Goal: Find specific page/section: Find specific page/section

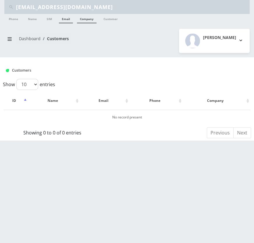
click at [87, 18] on link "Company" at bounding box center [87, 18] width 20 height 9
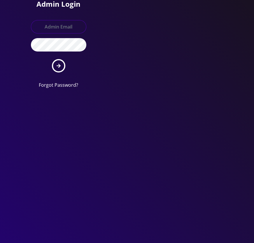
type input "tyriek@teltik.com"
click at [55, 66] on button "submit" at bounding box center [58, 65] width 13 height 13
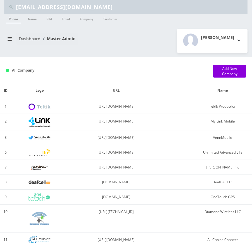
click at [64, 7] on input "mguerrero@bergmankprs.com" at bounding box center [131, 6] width 230 height 11
type input "kprs"
click at [90, 21] on link "Company" at bounding box center [87, 18] width 20 height 9
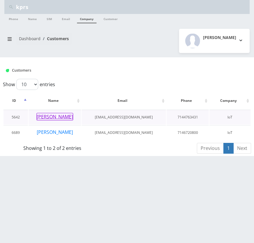
click at [67, 115] on button "Earl Wright" at bounding box center [54, 117] width 37 height 8
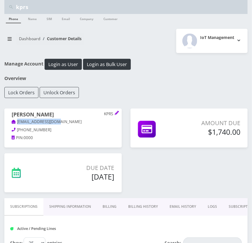
drag, startPoint x: 64, startPoint y: 123, endPoint x: 14, endPoint y: 120, distance: 50.2
click at [14, 120] on p "ewright@kprsinc.com" at bounding box center [63, 122] width 103 height 6
copy link "ewright@kprsinc.com"
click at [50, 12] on input "kprs" at bounding box center [131, 6] width 230 height 11
click at [49, 11] on input "kprs" at bounding box center [131, 6] width 230 height 11
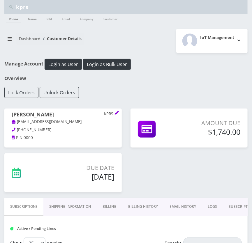
click at [49, 11] on input "kprs" at bounding box center [131, 6] width 230 height 11
paste input "Simple Tech Lab"
type input "Simple Tech Labs"
click at [93, 19] on link "Company" at bounding box center [87, 18] width 20 height 9
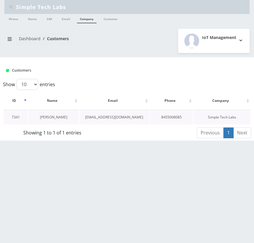
click at [54, 117] on link "Moshe Landau" at bounding box center [53, 117] width 27 height 5
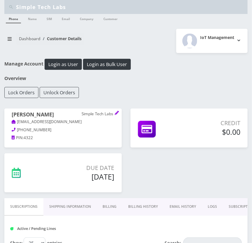
click at [143, 10] on input "Simple Tech Labs" at bounding box center [131, 6] width 230 height 11
paste input "[EMAIL_ADDRESS][DOMAIN_NAME]"
type input "[EMAIL_ADDRESS][DOMAIN_NAME]"
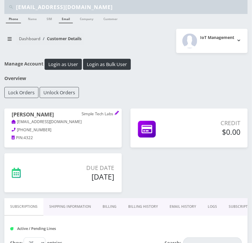
click at [70, 16] on link "Email" at bounding box center [66, 18] width 14 height 9
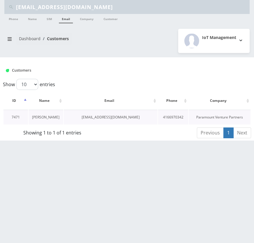
click at [47, 116] on link "[PERSON_NAME]" at bounding box center [45, 117] width 27 height 5
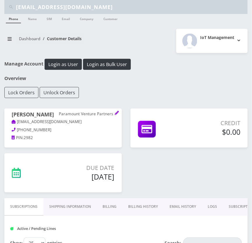
click at [89, 10] on input "mshalhoub@paramountventurepartners.com" at bounding box center [131, 6] width 230 height 11
paste input "npicard0205@gmail"
type input "[EMAIL_ADDRESS][DOMAIN_NAME]"
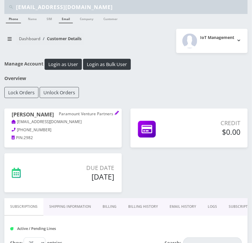
click at [71, 20] on link "Email" at bounding box center [66, 18] width 14 height 9
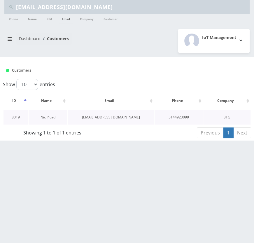
click at [53, 118] on link "Nic Picad" at bounding box center [48, 117] width 15 height 5
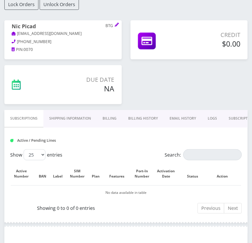
scroll to position [106, 0]
